Goal: Task Accomplishment & Management: Manage account settings

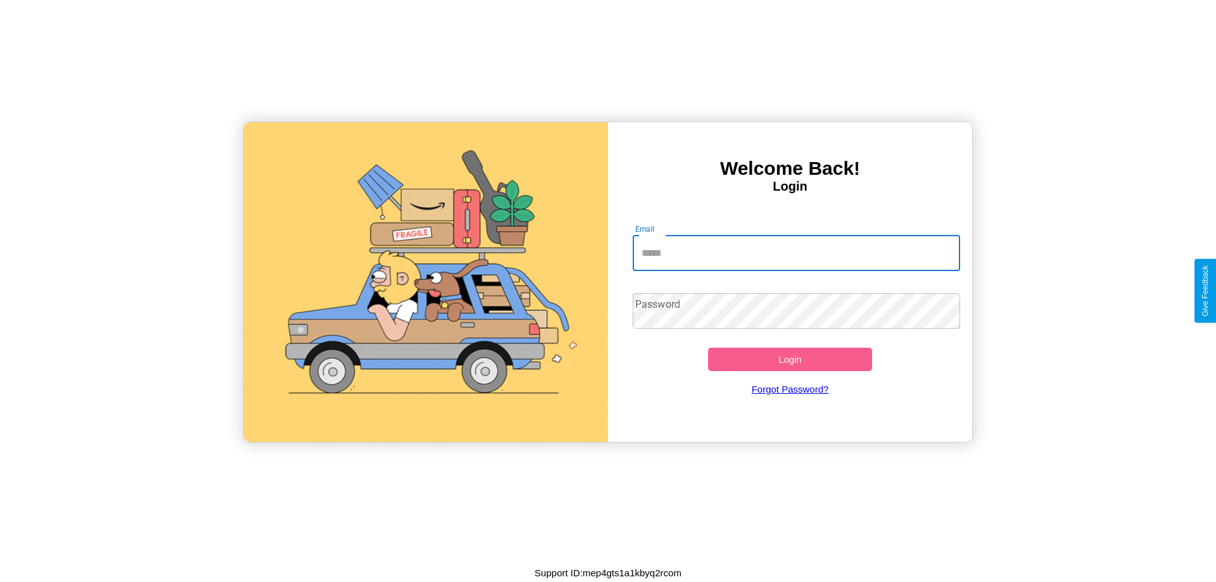
click at [796, 253] on input "Email" at bounding box center [797, 253] width 328 height 35
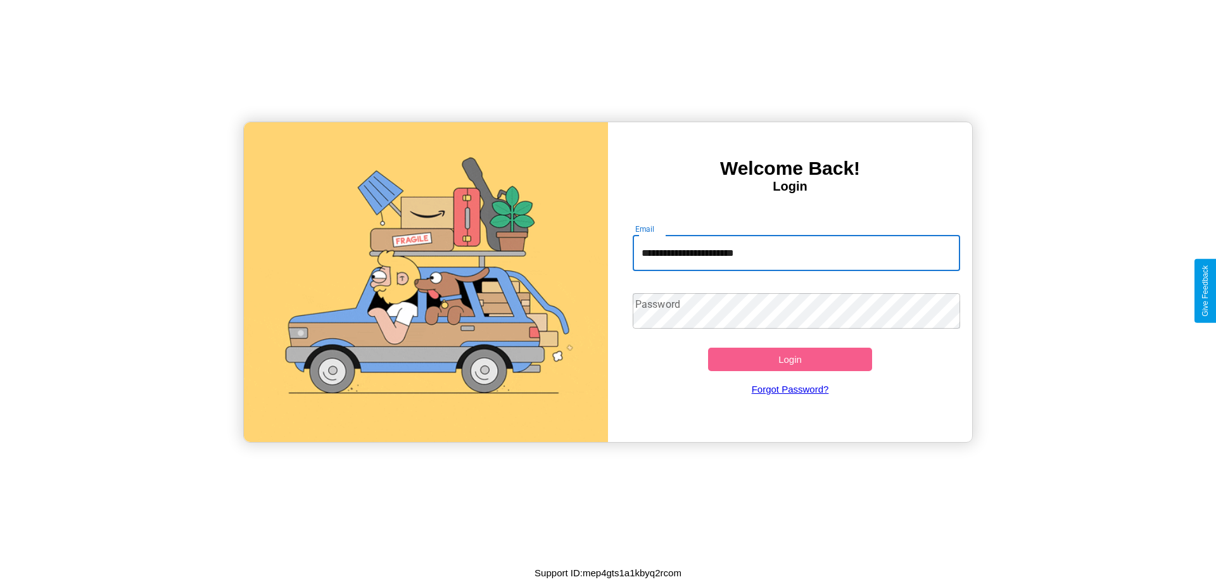
type input "**********"
click at [790, 359] on button "Login" at bounding box center [790, 359] width 164 height 23
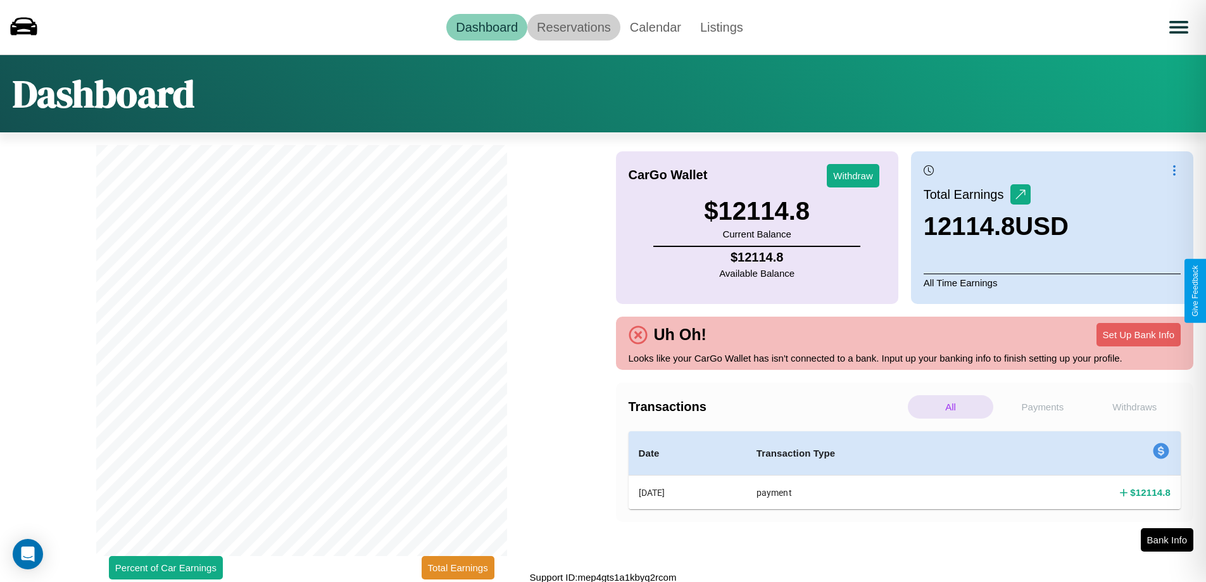
click at [574, 27] on link "Reservations" at bounding box center [573, 27] width 93 height 27
